Goal: Find specific page/section: Find specific page/section

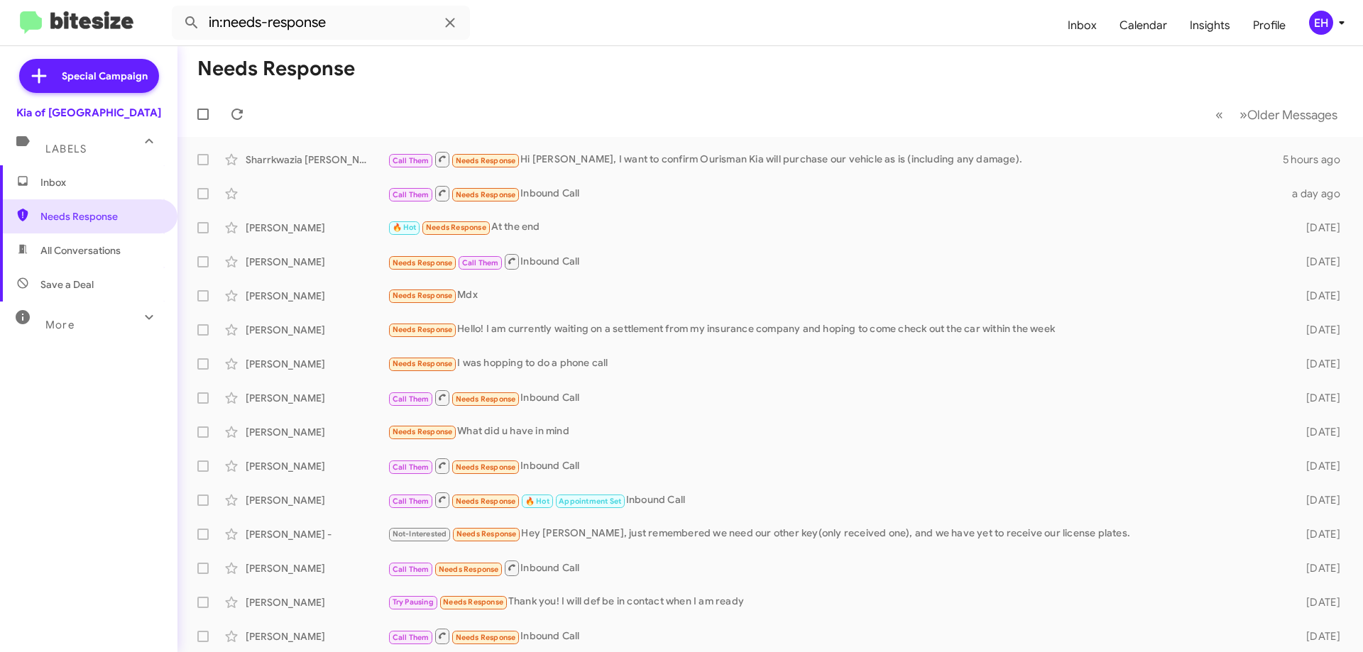
click at [61, 184] on span "Inbox" at bounding box center [100, 182] width 121 height 14
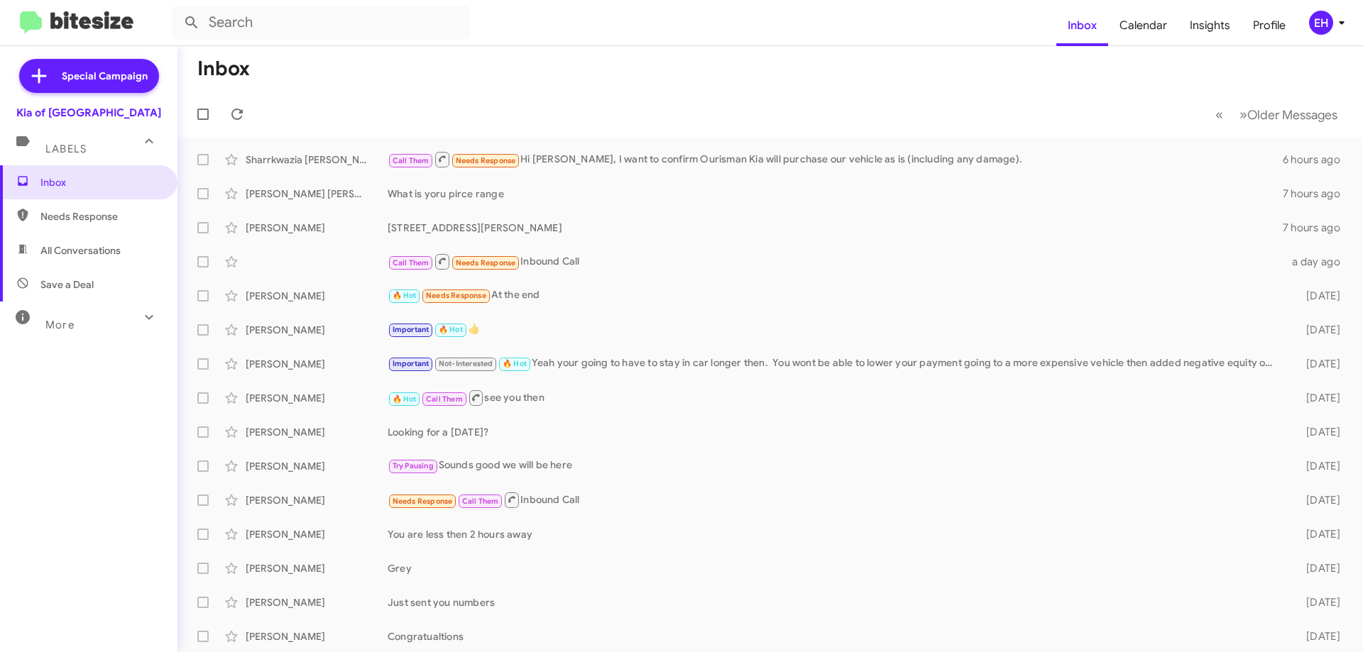
click at [57, 213] on span "Needs Response" at bounding box center [100, 216] width 121 height 14
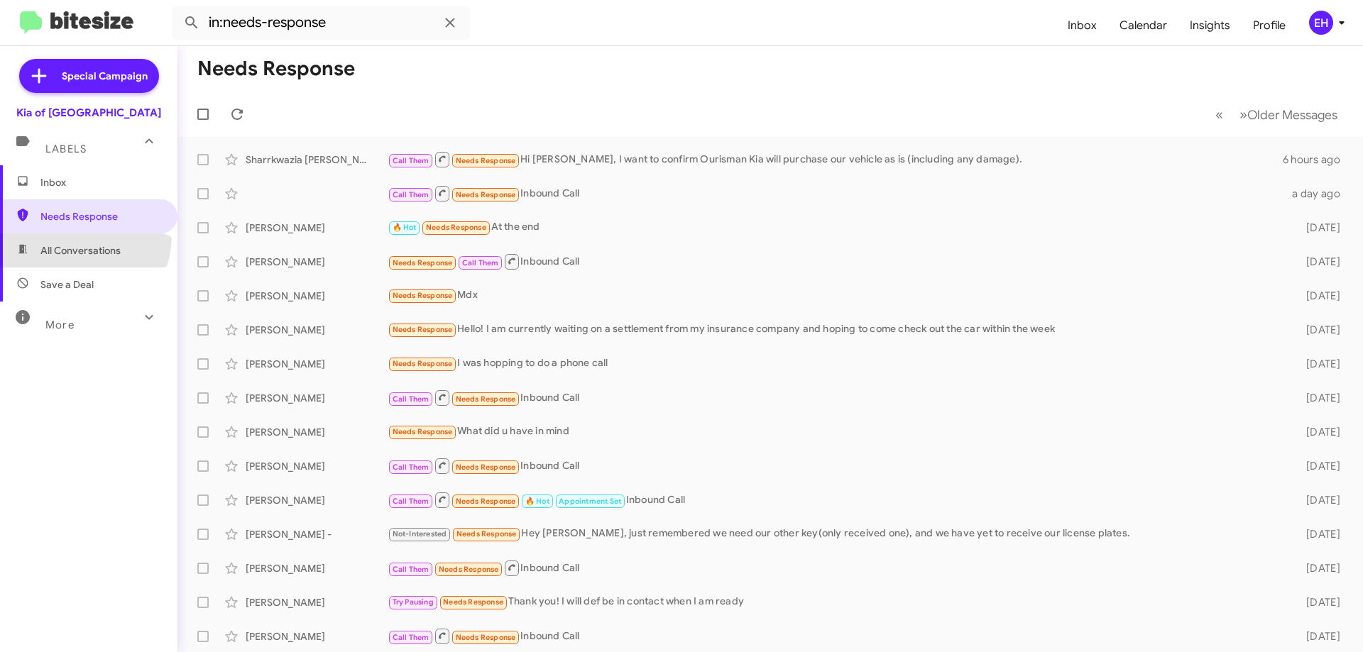
click at [72, 236] on span "All Conversations" at bounding box center [88, 251] width 177 height 34
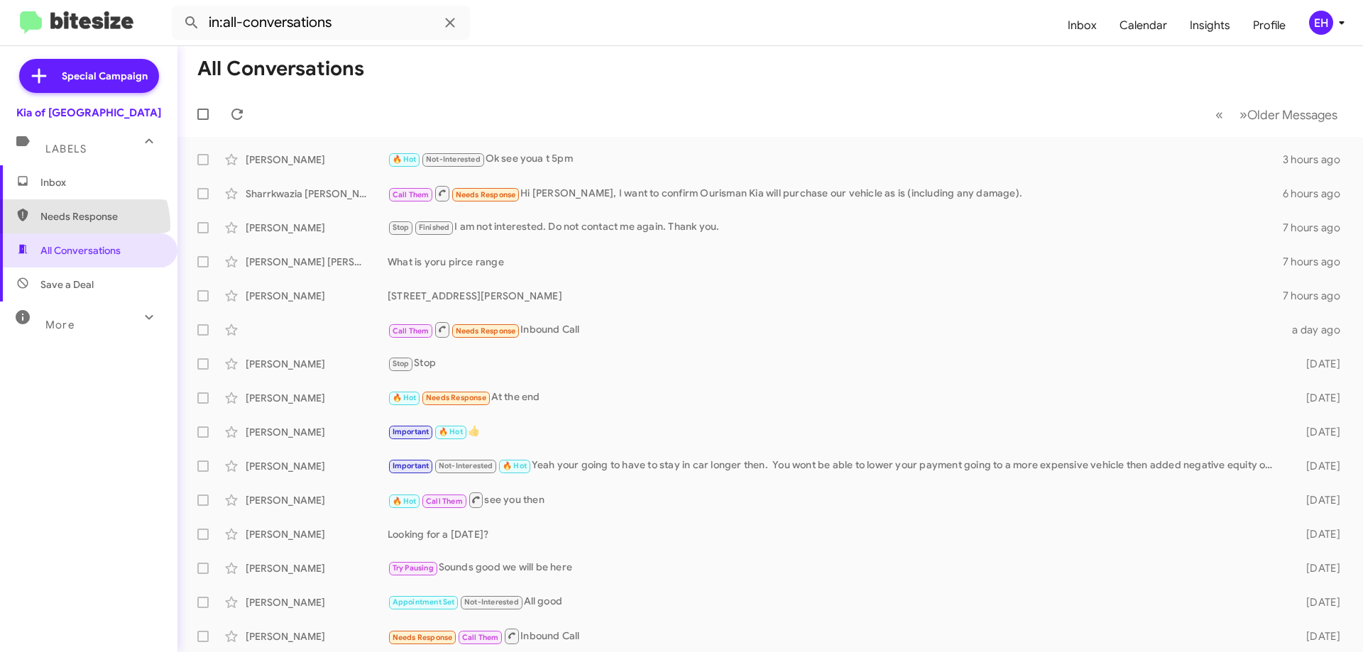
click at [80, 226] on span "Needs Response" at bounding box center [88, 216] width 177 height 34
type input "in:needs-response"
